Goal: Transaction & Acquisition: Purchase product/service

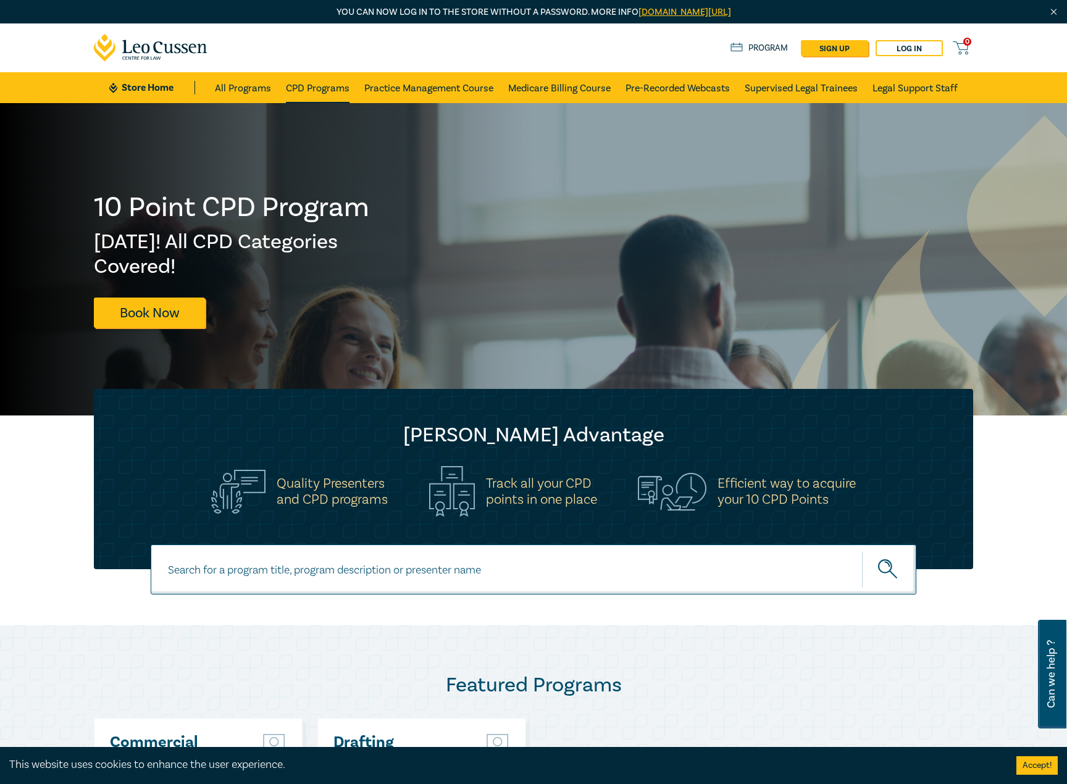
click at [320, 86] on link "CPD Programs" at bounding box center [318, 87] width 64 height 31
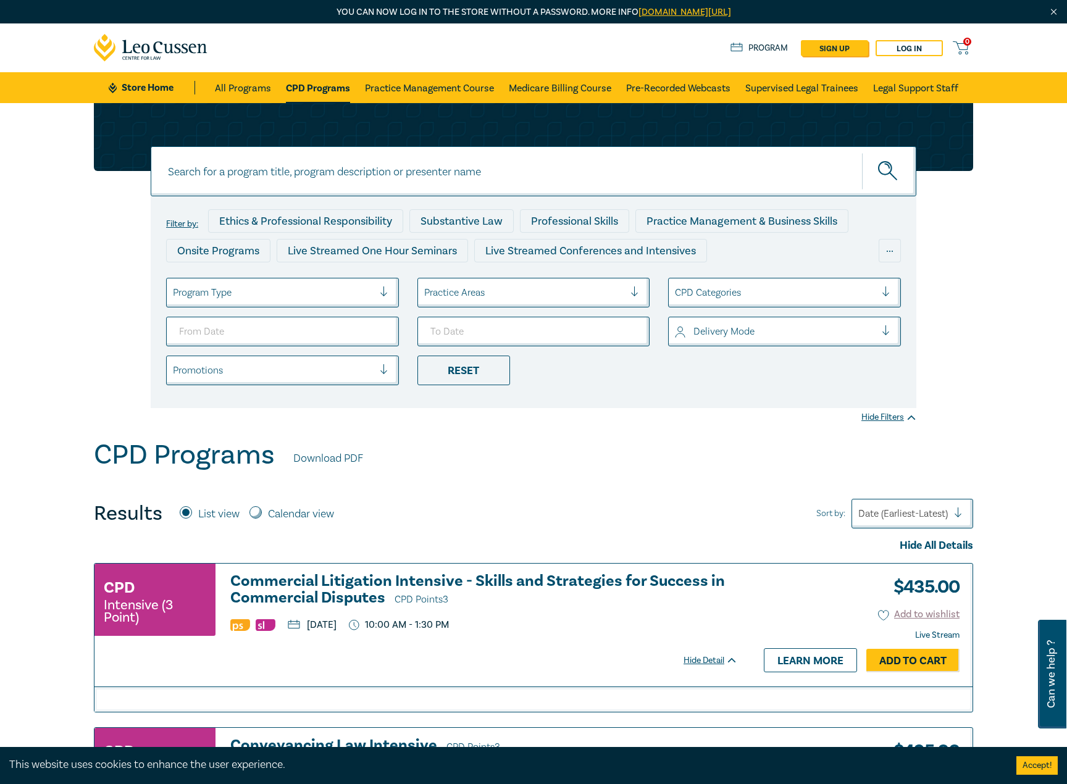
click at [327, 176] on input at bounding box center [534, 171] width 766 height 50
type input "1"
click at [885, 165] on icon "submit" at bounding box center [889, 172] width 22 height 22
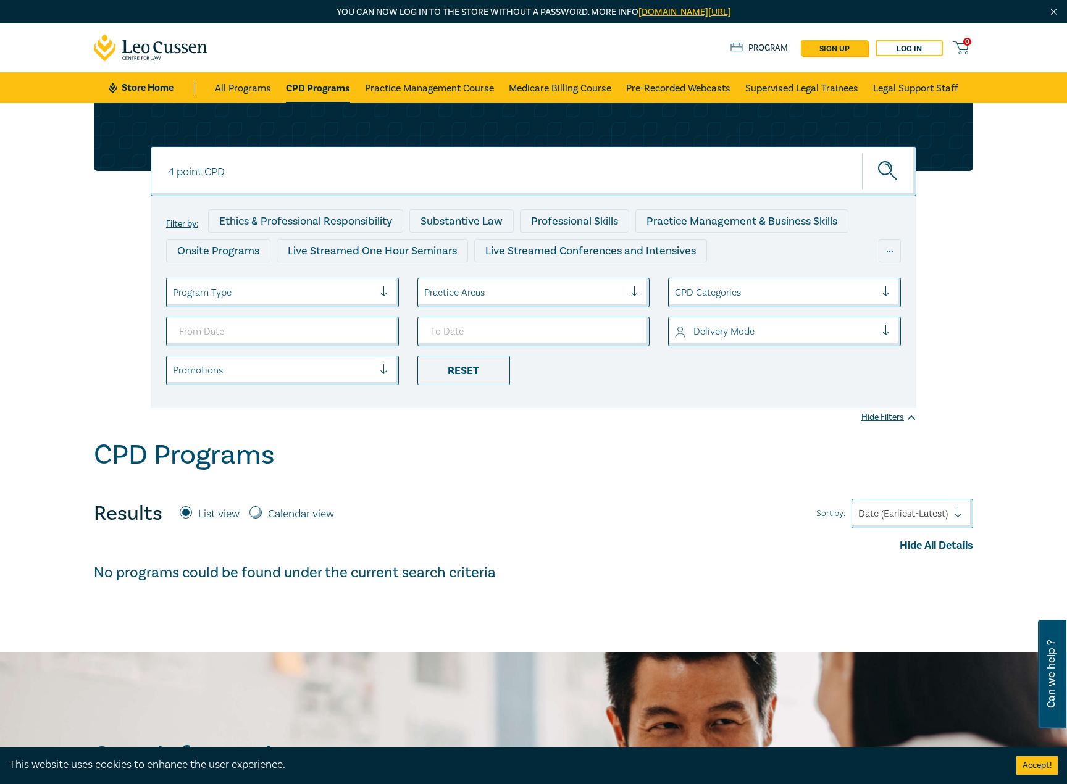
drag, startPoint x: 206, startPoint y: 169, endPoint x: 159, endPoint y: 169, distance: 46.3
click at [159, 169] on input "4 point CPD" at bounding box center [534, 171] width 766 height 50
click at [171, 170] on input "CPD" at bounding box center [534, 171] width 766 height 50
type input "In house counsel intensive"
click at [887, 170] on icon "submit" at bounding box center [889, 172] width 22 height 22
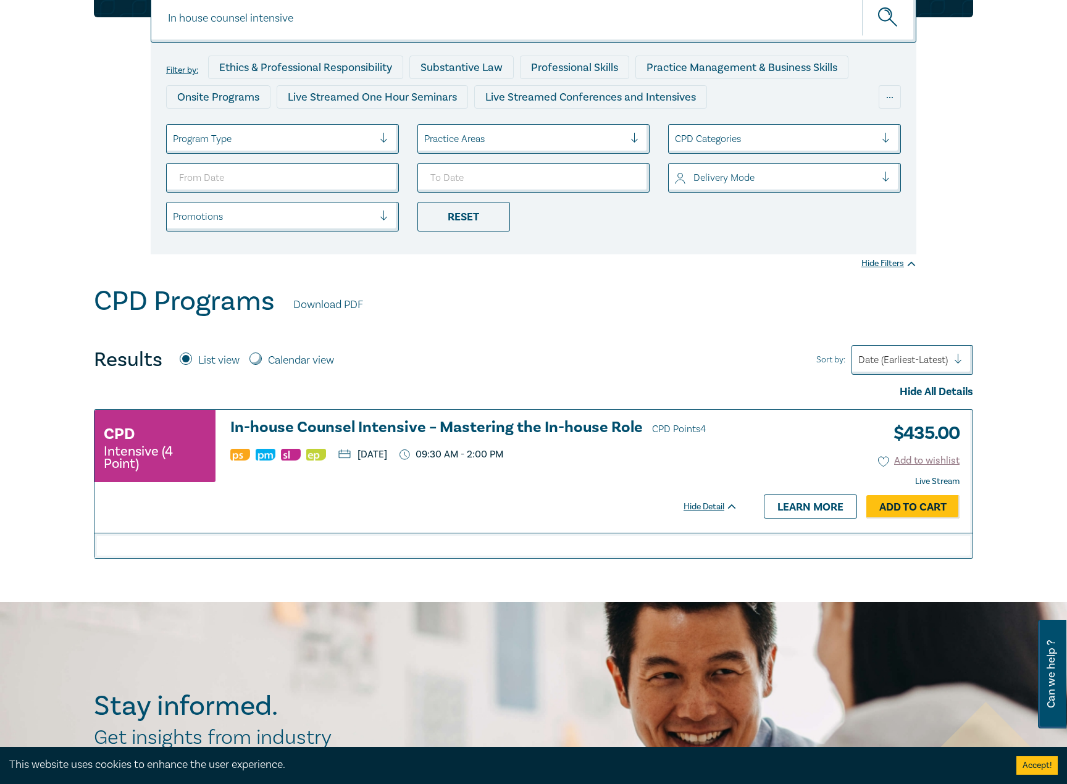
scroll to position [123, 0]
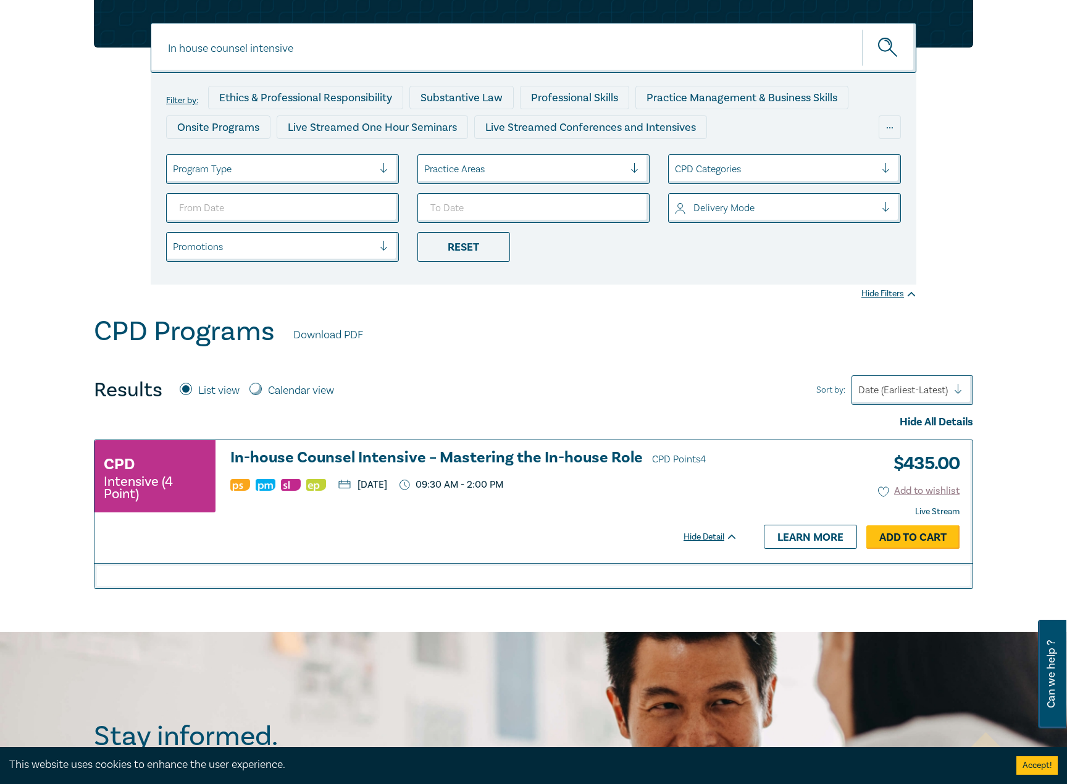
click at [903, 541] on link "Add to Cart" at bounding box center [912, 536] width 93 height 23
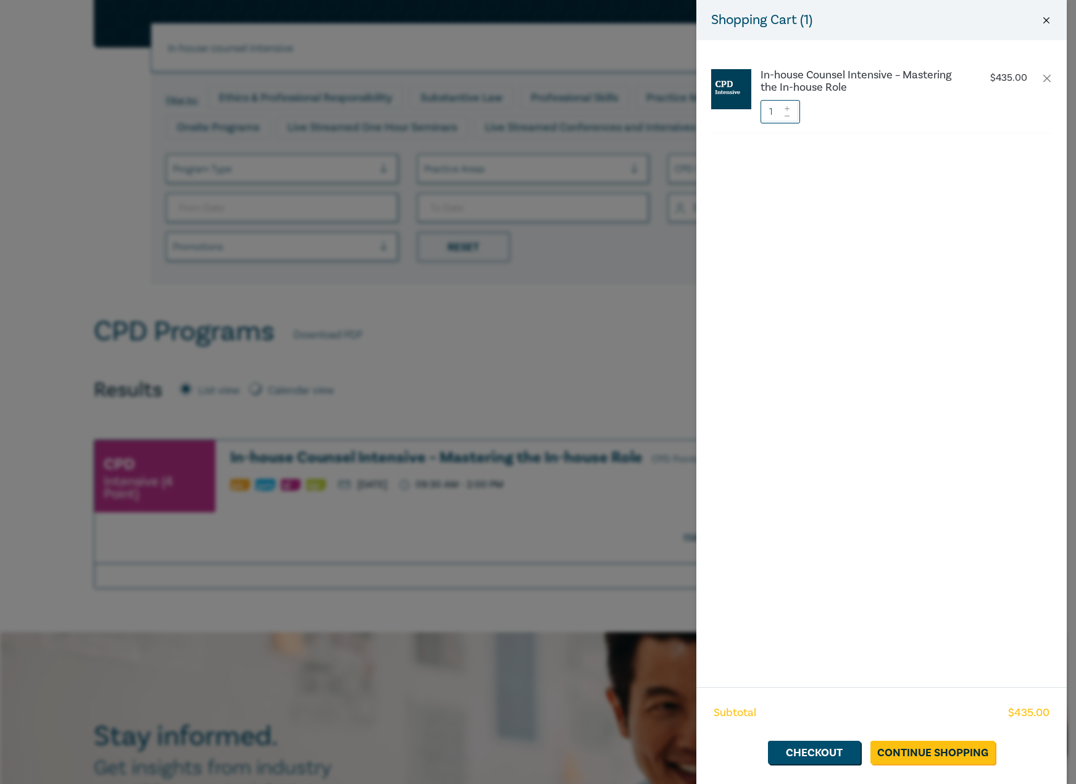
click at [1046, 16] on button "Close" at bounding box center [1046, 20] width 11 height 11
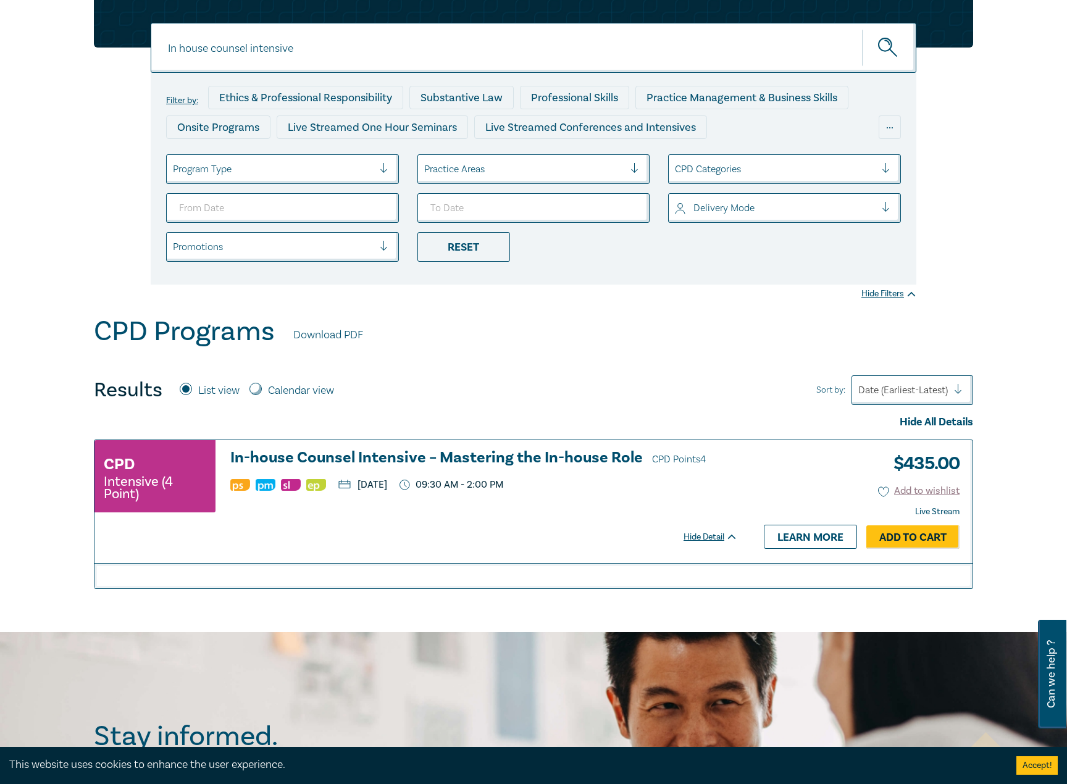
drag, startPoint x: 344, startPoint y: 57, endPoint x: 157, endPoint y: 39, distance: 187.4
click at [157, 39] on input "In house counsel intensive" at bounding box center [534, 48] width 766 height 50
